Goal: Ask a question

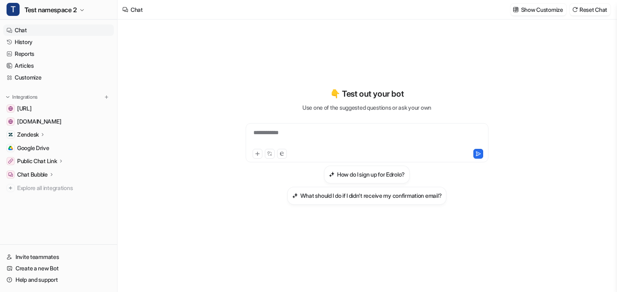
drag, startPoint x: 37, startPoint y: 77, endPoint x: 455, endPoint y: 4, distance: 424.4
type textarea "**********"
